Goal: Find specific page/section: Find specific page/section

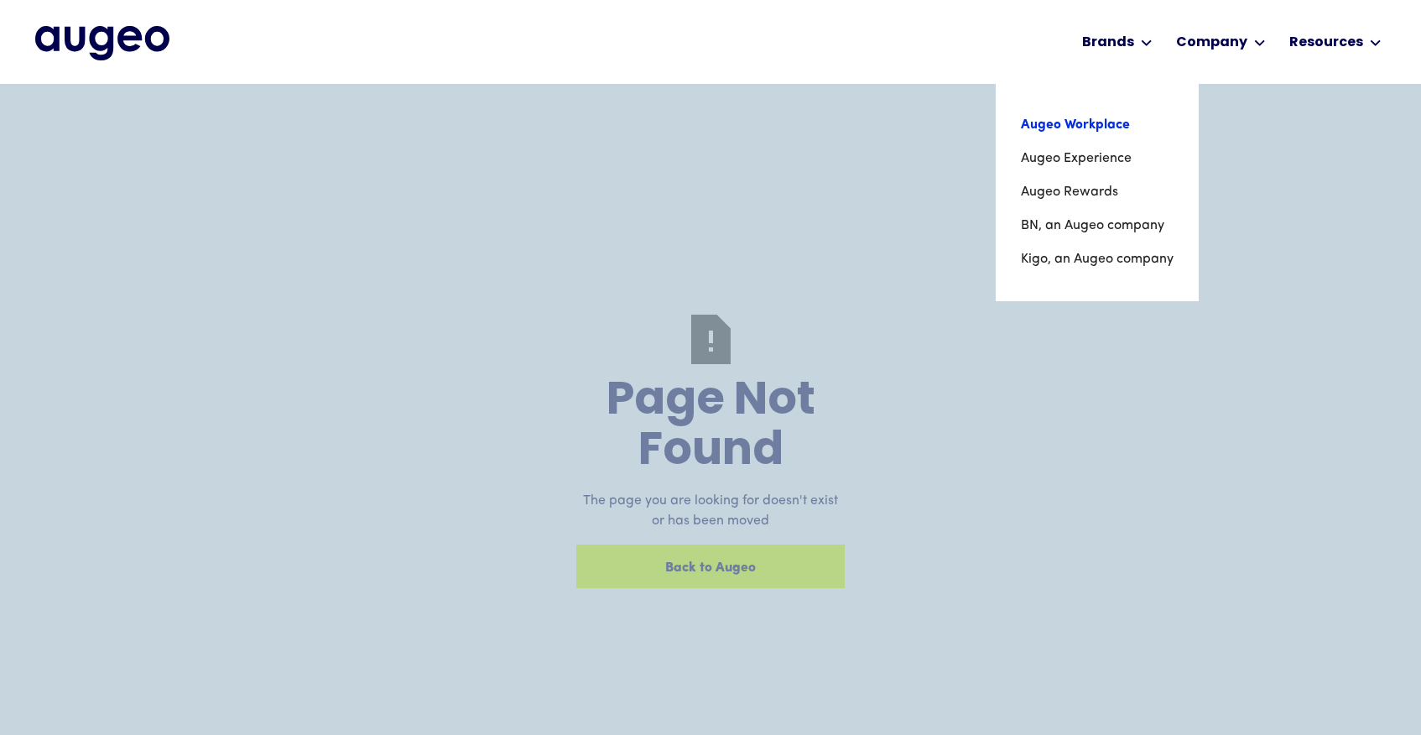
click at [1102, 113] on link "Augeo Workplace" at bounding box center [1097, 125] width 153 height 34
